Goal: Transaction & Acquisition: Purchase product/service

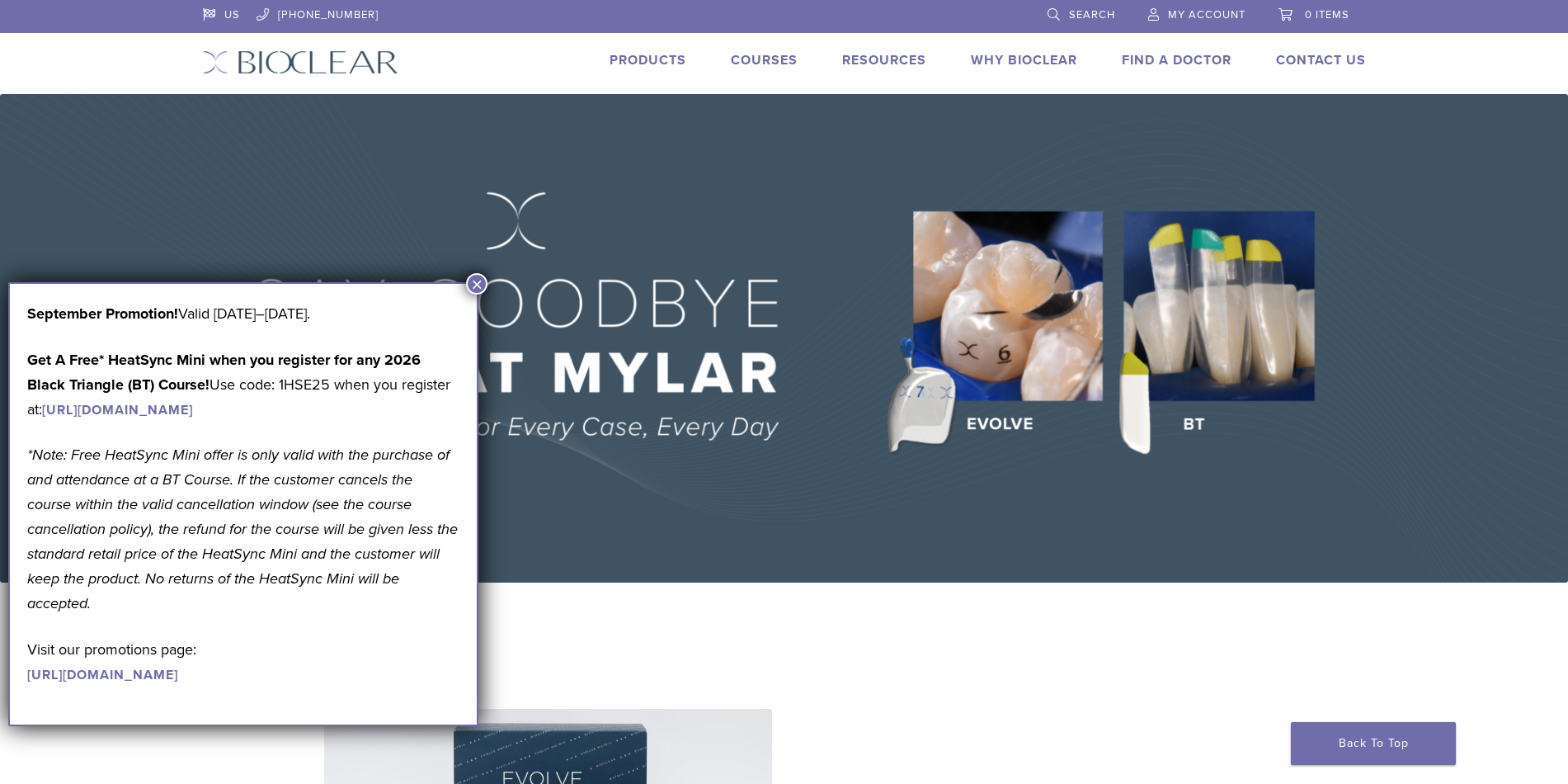
drag, startPoint x: 25, startPoint y: 311, endPoint x: 318, endPoint y: 445, distance: 322.2
click at [318, 445] on div "September Promotion! Valid September 1–30, 2025. Get A Free* HeatSync Mini when…" at bounding box center [243, 504] width 470 height 444
copy div "September Promotion! Valid September 1–30, 2025. Get A Free* HeatSync Mini when…"
click at [640, 59] on link "Products" at bounding box center [648, 61] width 76 height 17
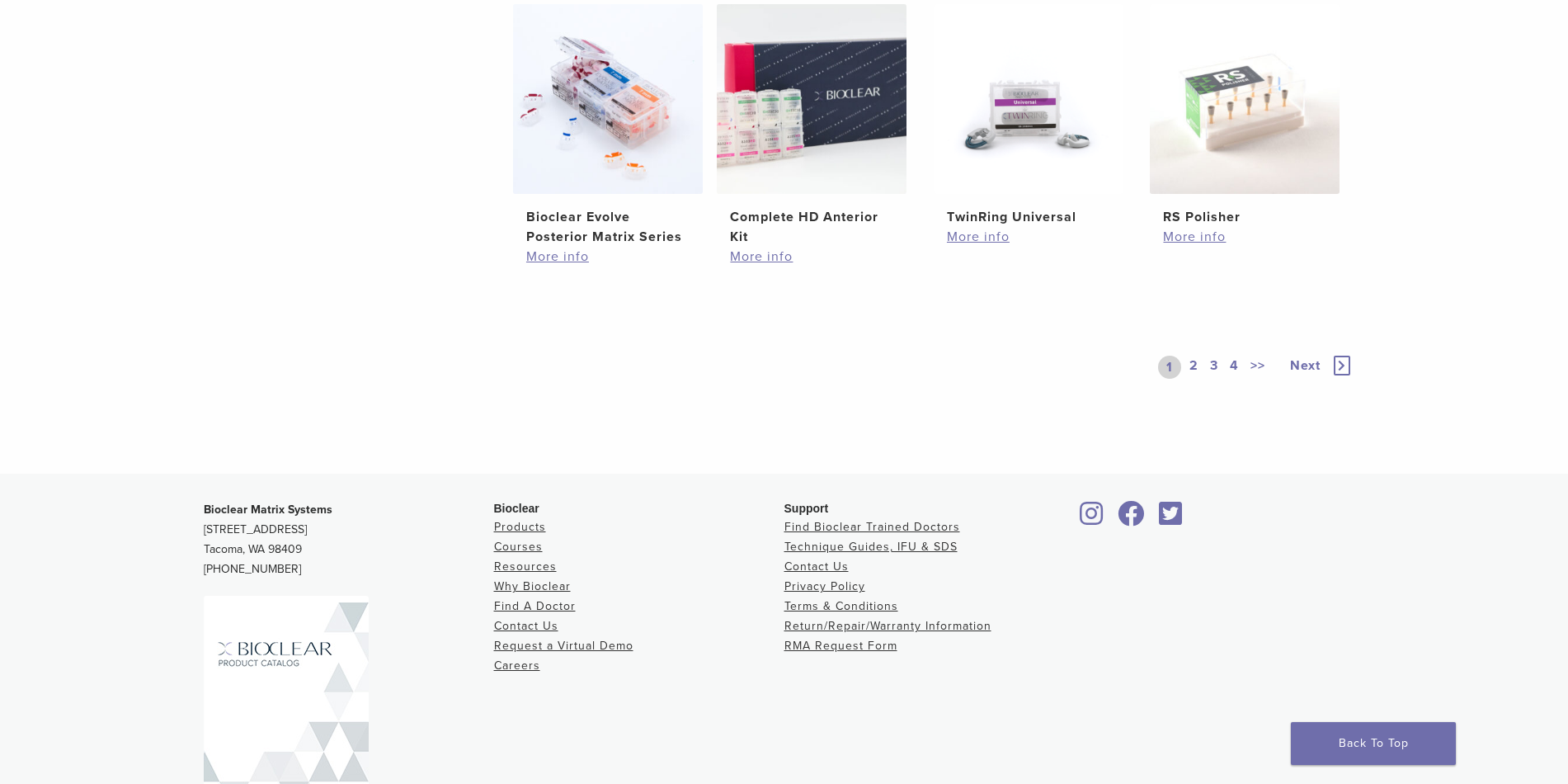
scroll to position [1352, 0]
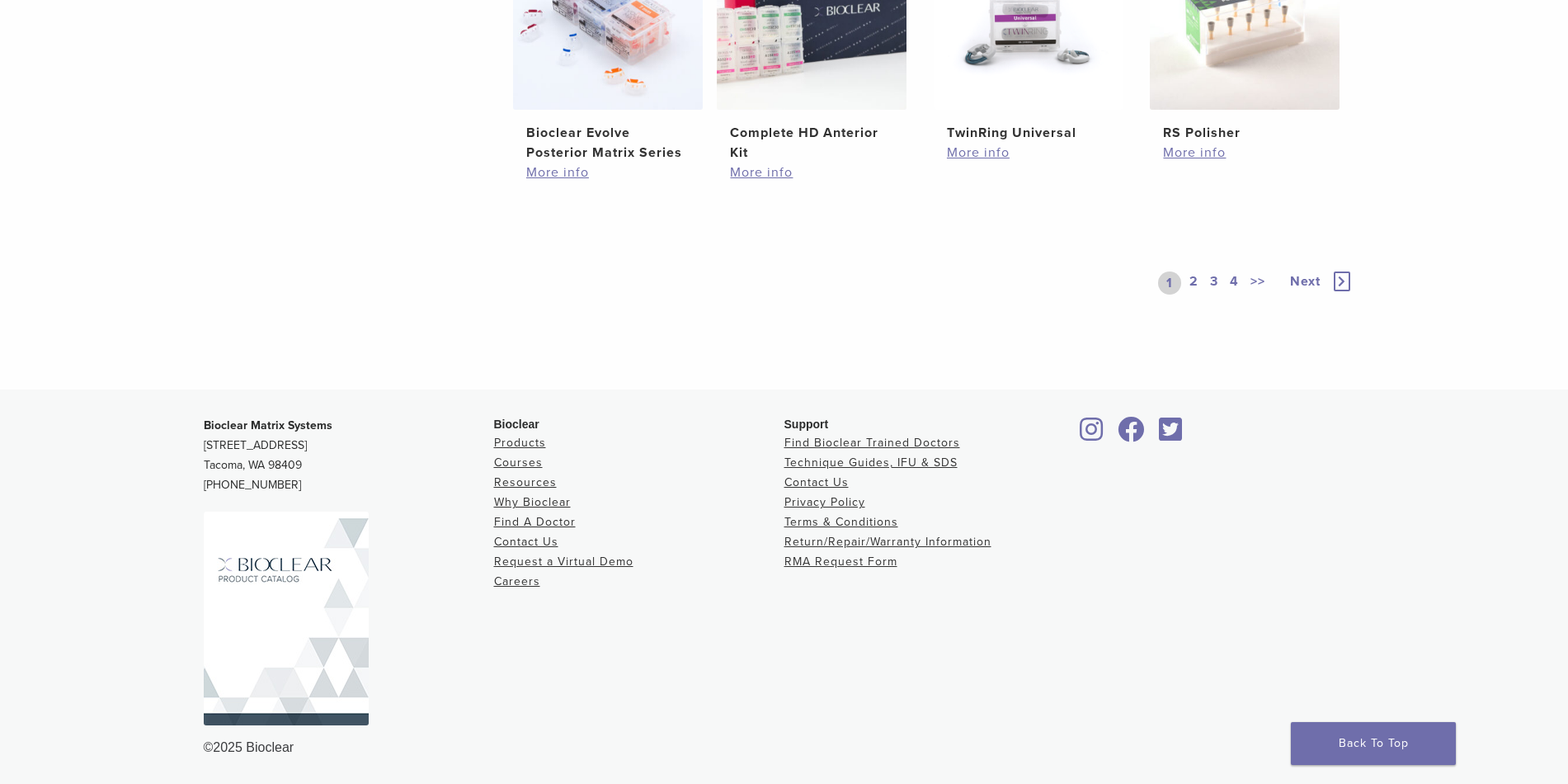
click at [269, 602] on img at bounding box center [285, 618] width 165 height 214
